Goal: Task Accomplishment & Management: Manage account settings

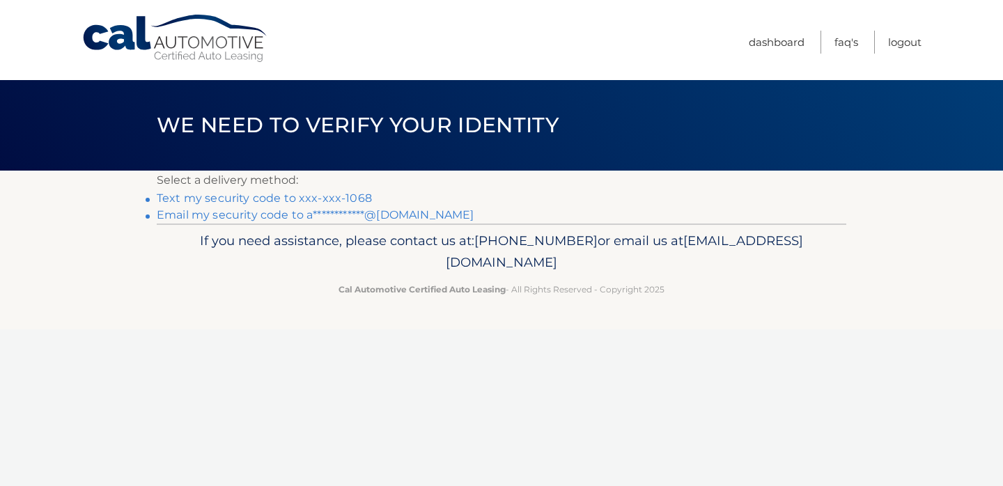
click at [284, 209] on link "**********" at bounding box center [315, 214] width 317 height 13
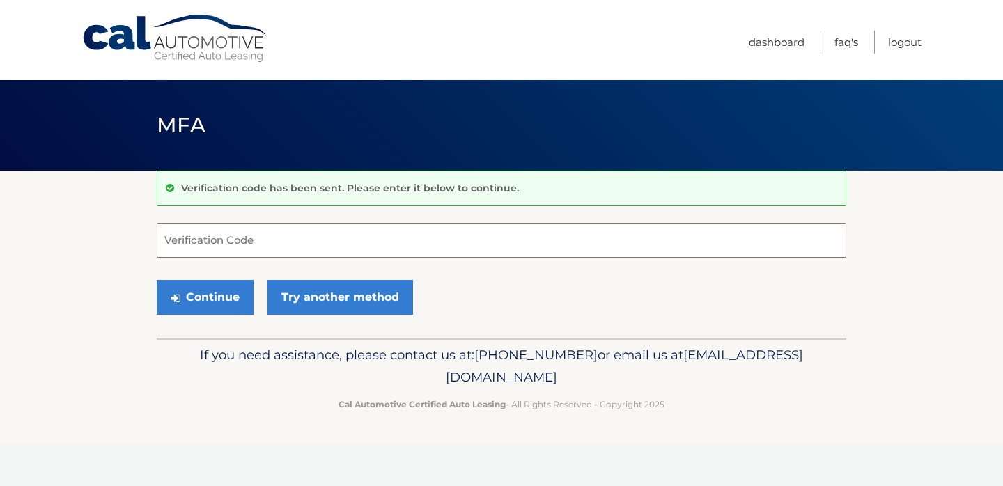
click at [276, 245] on input "Verification Code" at bounding box center [502, 240] width 690 height 35
click at [312, 239] on input "Verification Code" at bounding box center [502, 240] width 690 height 35
paste input "726716"
type input "726716"
click at [221, 291] on button "Continue" at bounding box center [205, 297] width 97 height 35
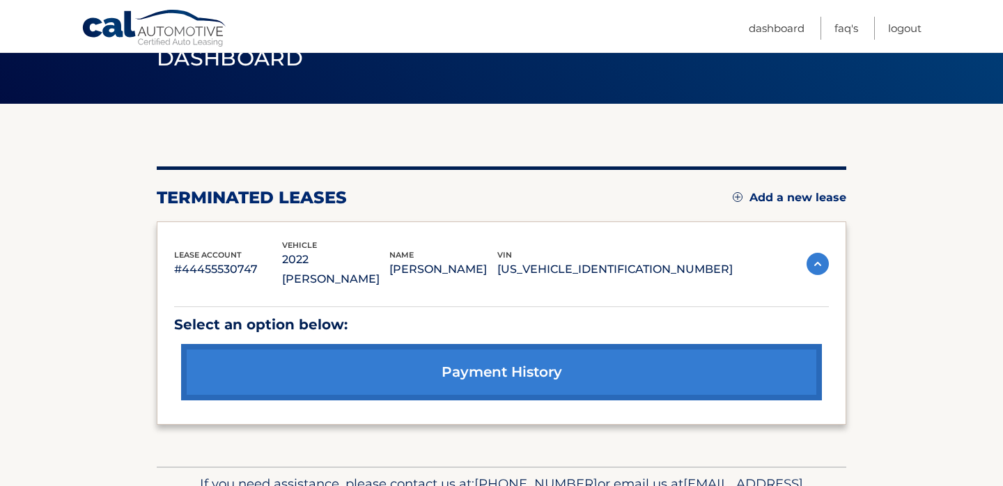
scroll to position [82, 0]
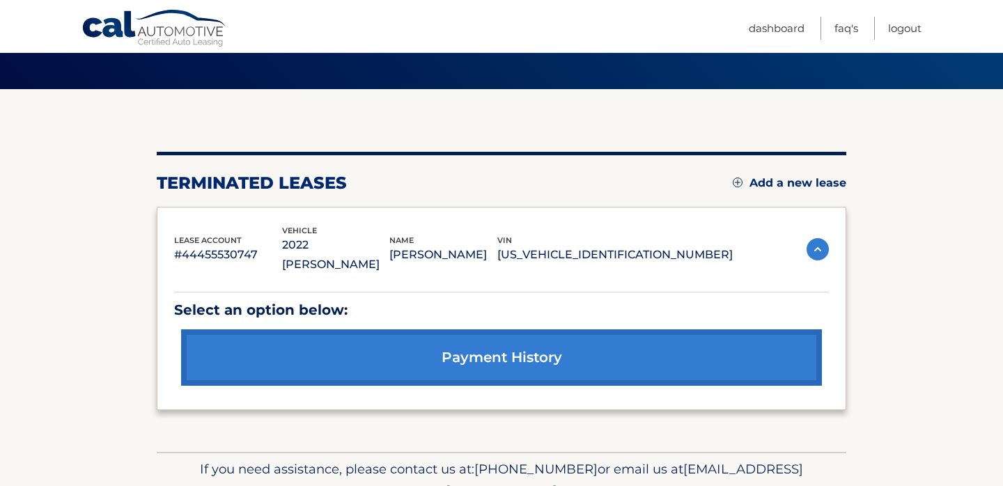
drag, startPoint x: 723, startPoint y: 249, endPoint x: 153, endPoint y: 231, distance: 569.6
click at [153, 231] on section "You are registered for this site, but you haven't enrolled in online payments. …" at bounding box center [501, 270] width 1003 height 363
copy div "lease account #44455530747 vehicle 2022 Jeep Wagoneer name ANDREW LEVY vin 1C4S…"
click at [105, 393] on section "You are registered for this site, but you haven't enrolled in online payments. …" at bounding box center [501, 270] width 1003 height 363
drag, startPoint x: 624, startPoint y: 474, endPoint x: 371, endPoint y: 474, distance: 253.0
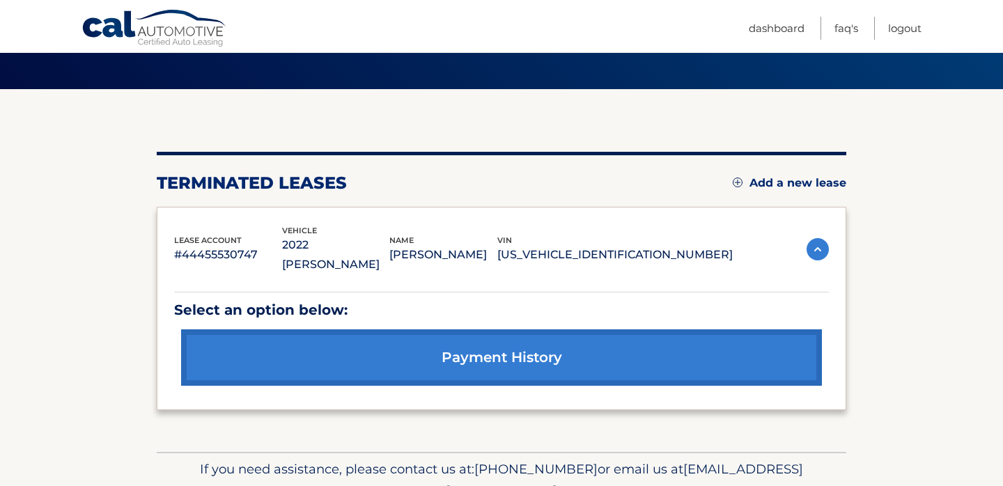
click at [371, 474] on p "If you need assistance, please contact us at: 609-807-3200 or email us at Custo…" at bounding box center [502, 481] width 672 height 45
copy span "[EMAIL_ADDRESS][DOMAIN_NAME]"
